Goal: Find specific page/section: Find specific page/section

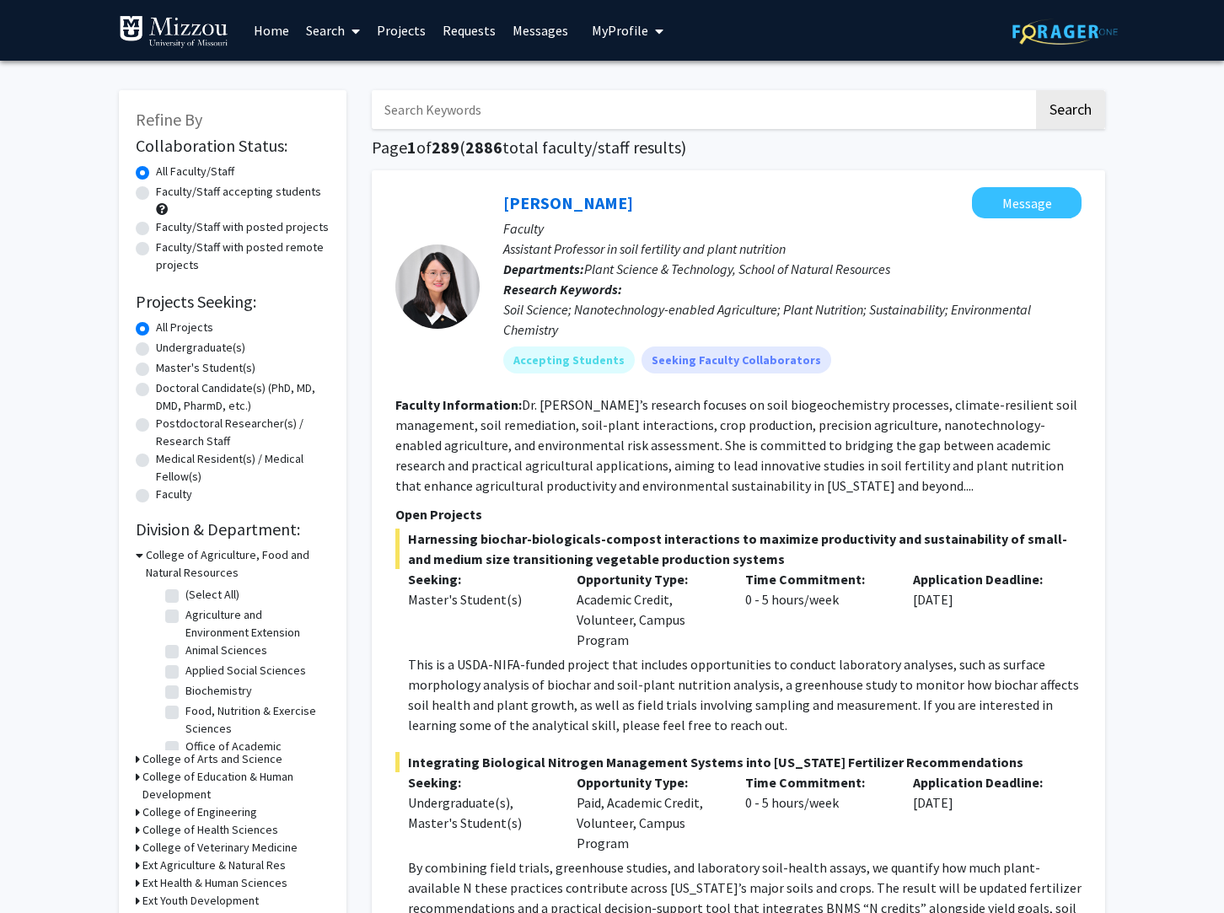
click at [484, 105] on input "Search Keywords" at bounding box center [703, 109] width 662 height 39
type input "[PERSON_NAME]"
click at [1036, 90] on button "Search" at bounding box center [1070, 109] width 69 height 39
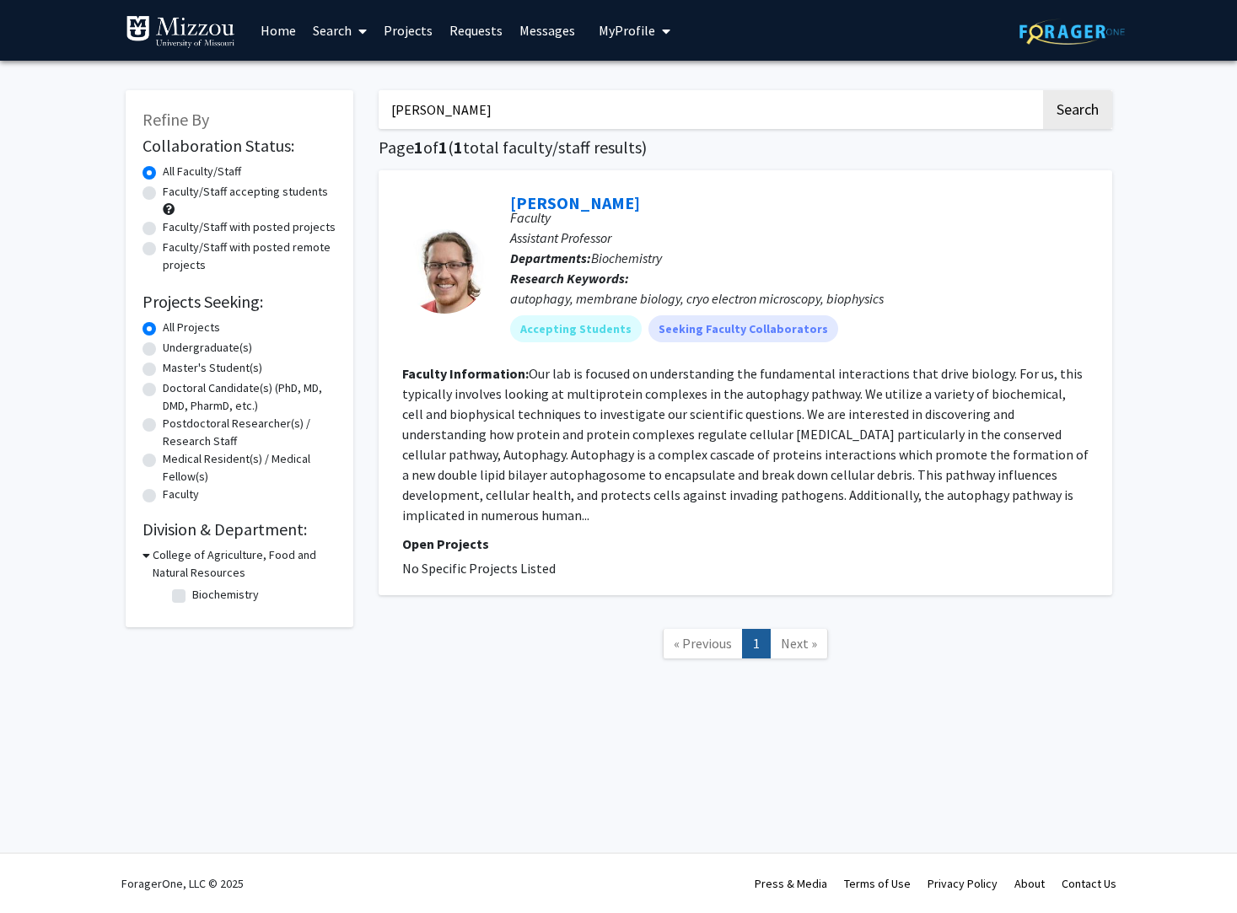
drag, startPoint x: 561, startPoint y: 553, endPoint x: 400, endPoint y: 337, distance: 269.2
click at [400, 337] on div "[PERSON_NAME] Faculty Assistant Professor Departments: Biochemistry Research Ke…" at bounding box center [744, 382] width 733 height 425
click at [453, 406] on fg-read-more "Our lab is focused on understanding the fundamental interactions that drive bio…" at bounding box center [745, 444] width 686 height 158
drag, startPoint x: 560, startPoint y: 539, endPoint x: 492, endPoint y: 405, distance: 150.0
click at [523, 468] on fg-search-faculty "[PERSON_NAME] Faculty Assistant Professor Departments: Biochemistry Research Ke…" at bounding box center [745, 382] width 686 height 391
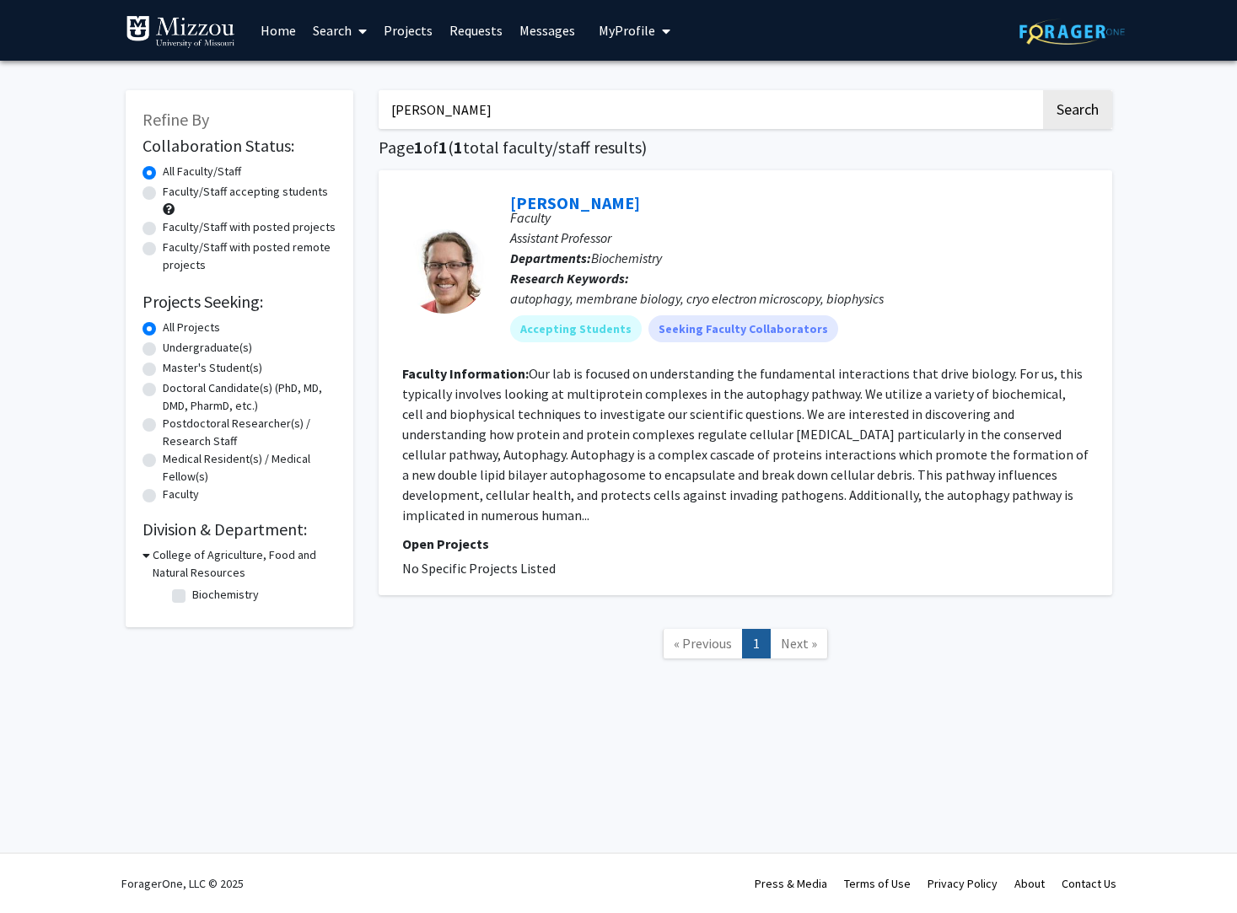
click at [492, 405] on fg-read-more "Our lab is focused on understanding the fundamental interactions that drive bio…" at bounding box center [745, 444] width 686 height 158
click at [459, 37] on link "Requests" at bounding box center [476, 30] width 70 height 59
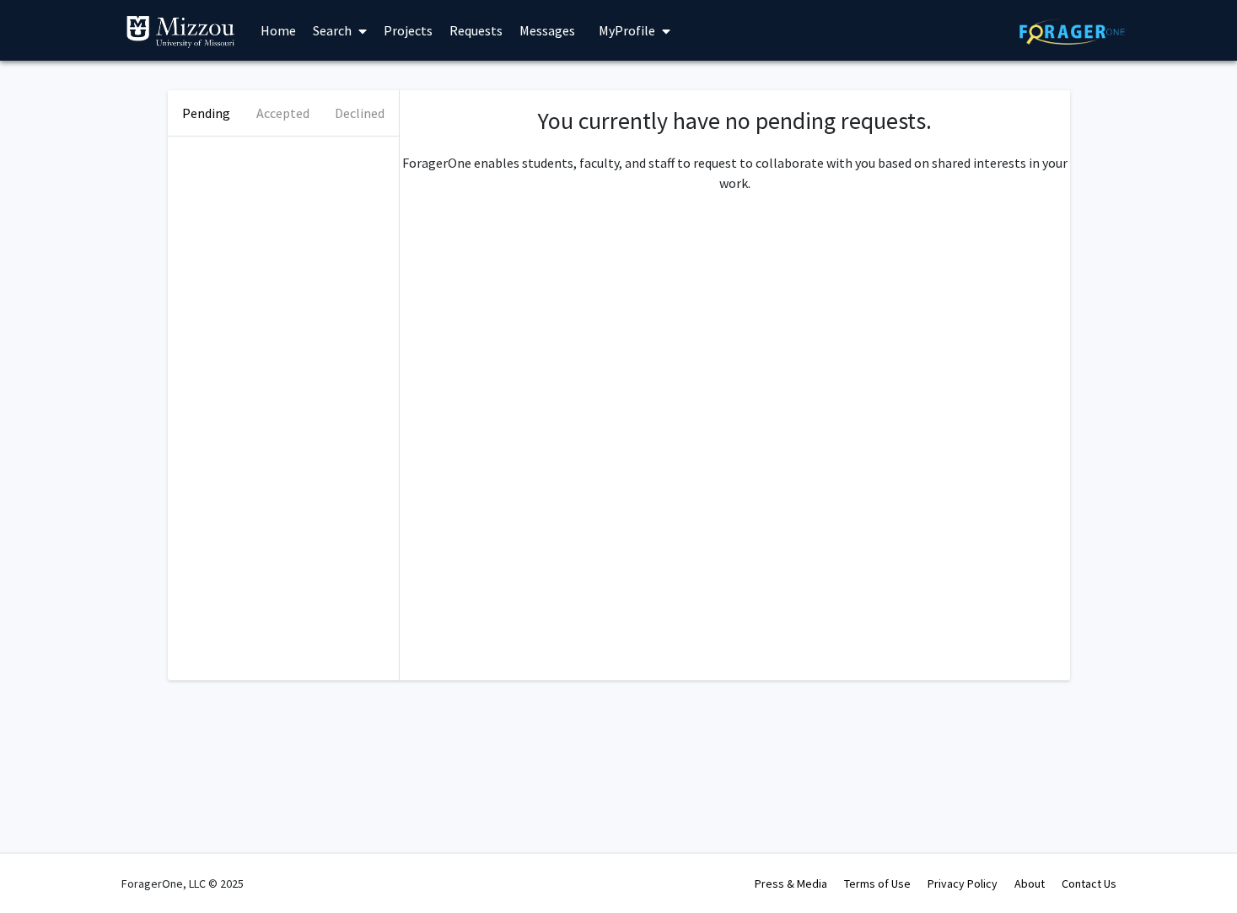
click at [427, 35] on link "Projects" at bounding box center [408, 30] width 66 height 59
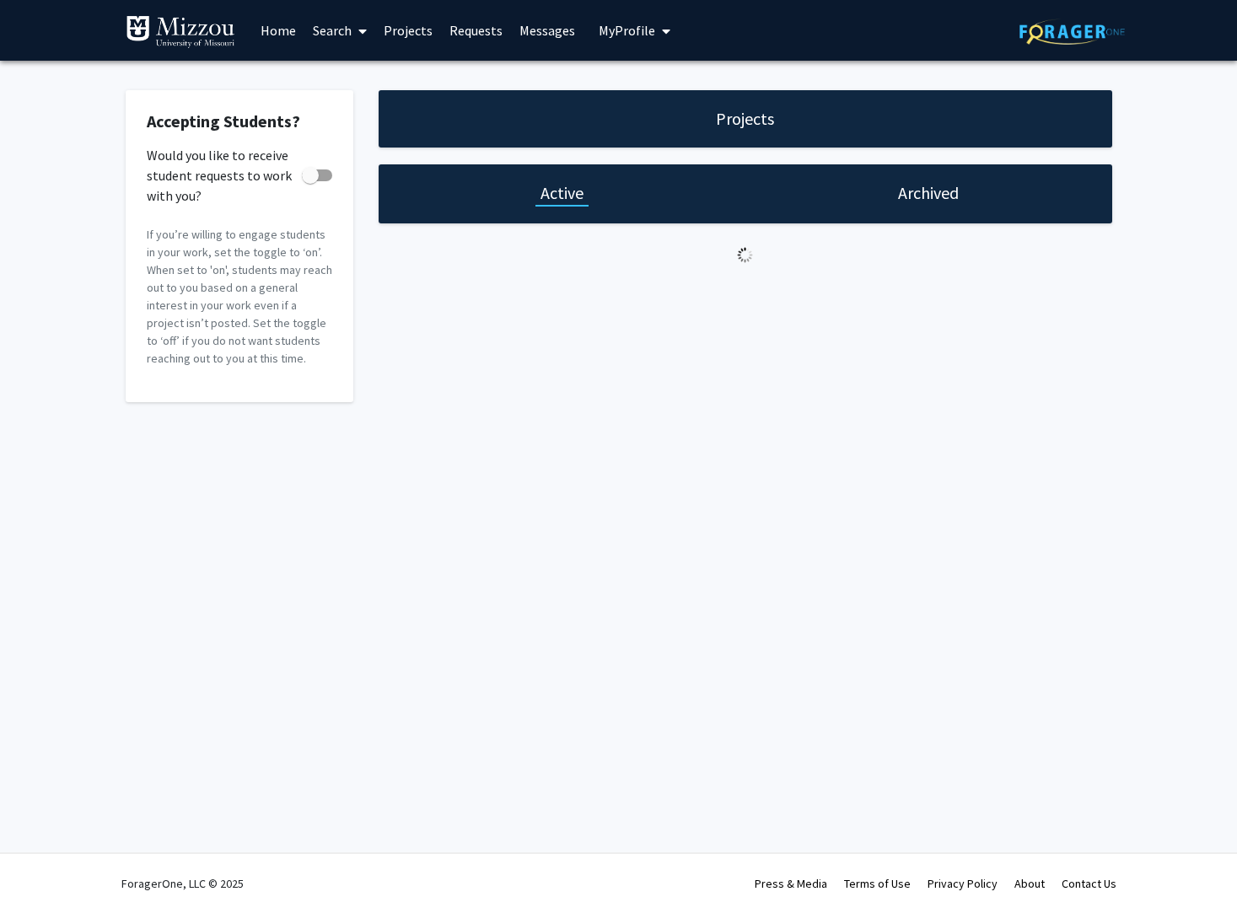
checkbox input "true"
